Goal: Complete application form

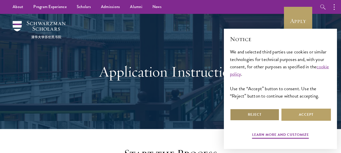
click at [239, 112] on button "Reject" at bounding box center [255, 115] width 50 height 12
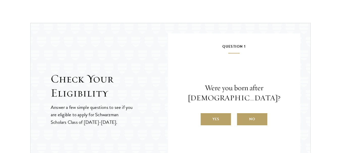
scroll to position [513, 0]
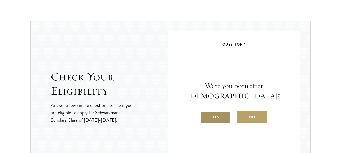
click at [207, 116] on label "Yes" at bounding box center [216, 117] width 30 height 12
click at [205, 116] on input "Yes" at bounding box center [203, 114] width 5 height 5
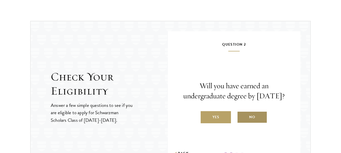
click at [256, 124] on label "No" at bounding box center [252, 117] width 30 height 12
click at [242, 116] on input "No" at bounding box center [239, 114] width 5 height 5
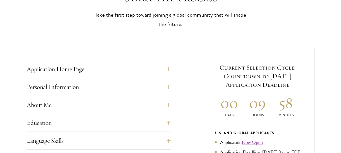
scroll to position [165, 0]
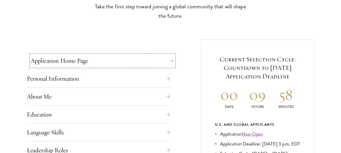
click at [174, 61] on button "Application Home Page" at bounding box center [103, 61] width 144 height 12
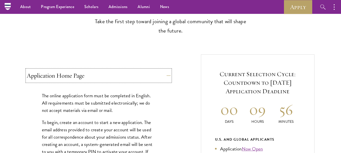
scroll to position [147, 0]
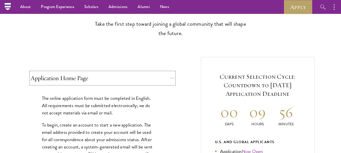
click at [171, 79] on button "Application Home Page" at bounding box center [103, 78] width 144 height 12
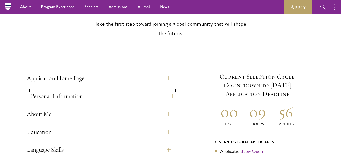
click at [172, 97] on button "Personal Information" at bounding box center [103, 96] width 144 height 12
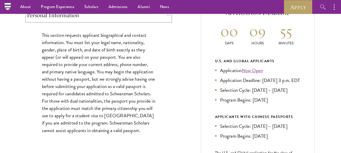
scroll to position [94, 0]
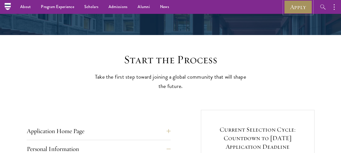
click at [293, 10] on link "Apply" at bounding box center [298, 7] width 28 height 14
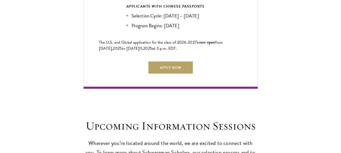
scroll to position [1222, 0]
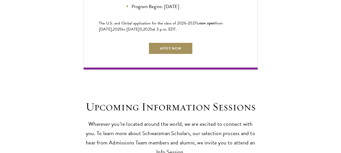
click at [172, 42] on link "Apply Now" at bounding box center [171, 48] width 44 height 12
